Goal: Task Accomplishment & Management: Complete application form

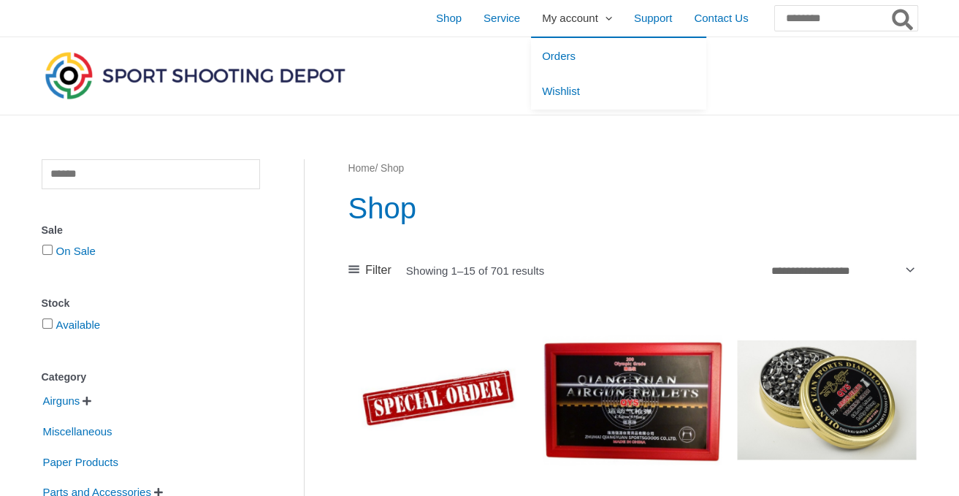
click at [542, 18] on span "My account" at bounding box center [570, 18] width 56 height 37
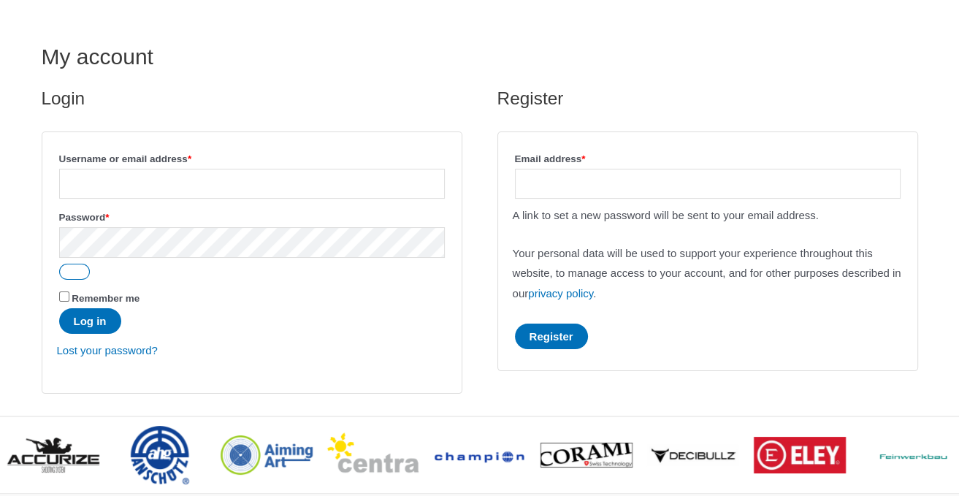
scroll to position [154, 0]
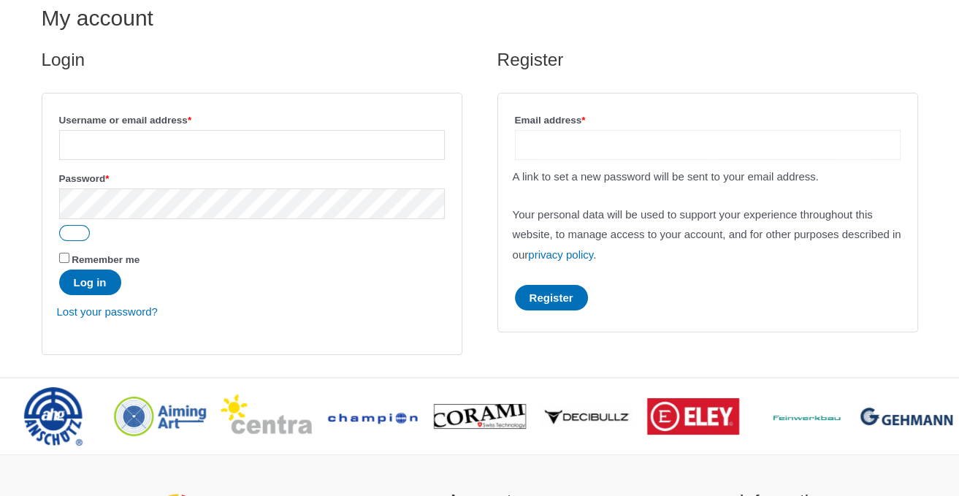
click at [565, 156] on input "Email address * Required" at bounding box center [708, 145] width 386 height 30
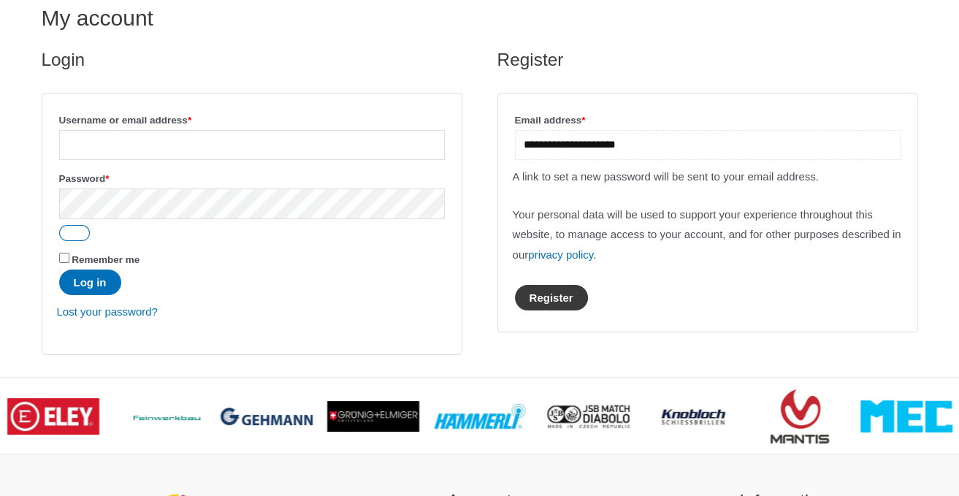
type input "**********"
click at [571, 302] on button "Register" at bounding box center [551, 298] width 73 height 26
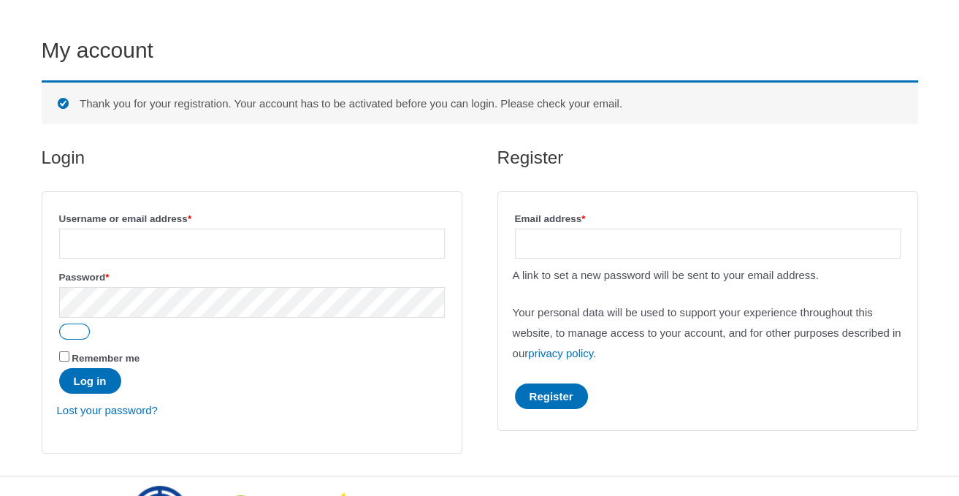
scroll to position [154, 0]
